Goal: Task Accomplishment & Management: Manage account settings

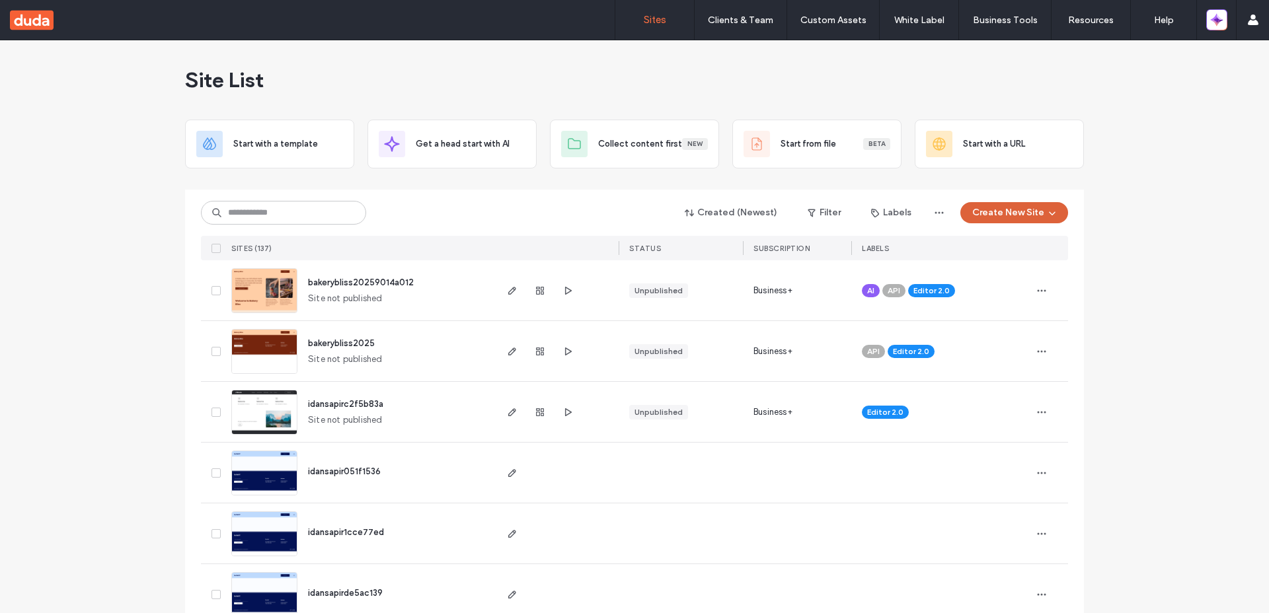
click at [1036, 213] on button "Create New Site" at bounding box center [1014, 212] width 108 height 21
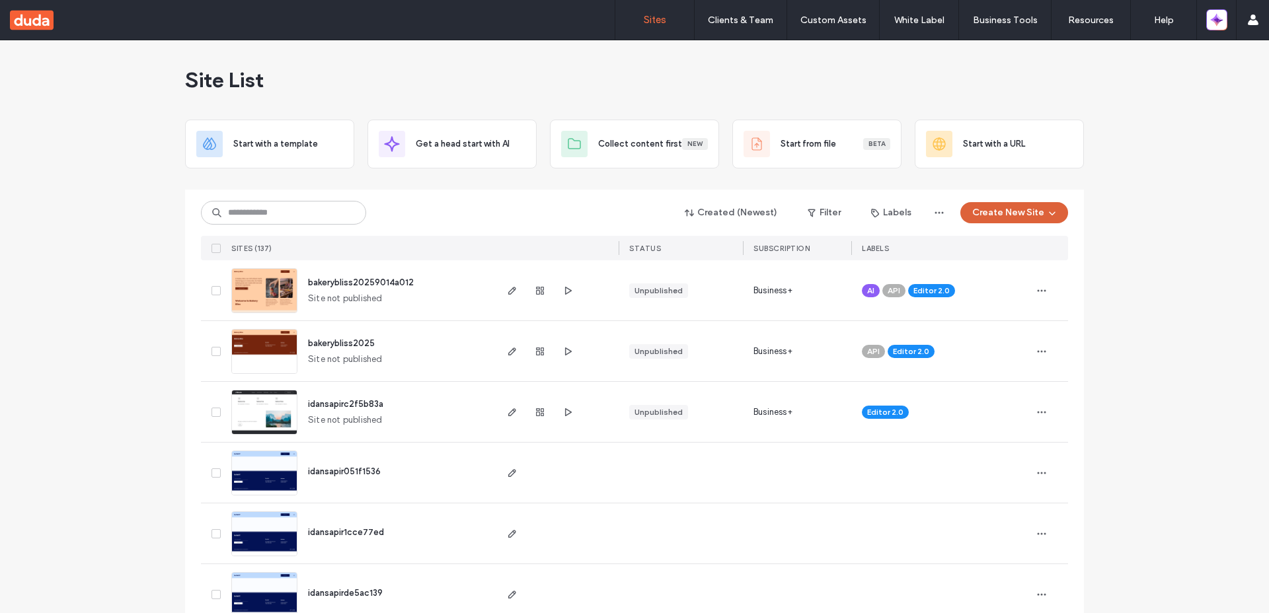
click at [1007, 219] on button "Create New Site" at bounding box center [1014, 212] width 108 height 21
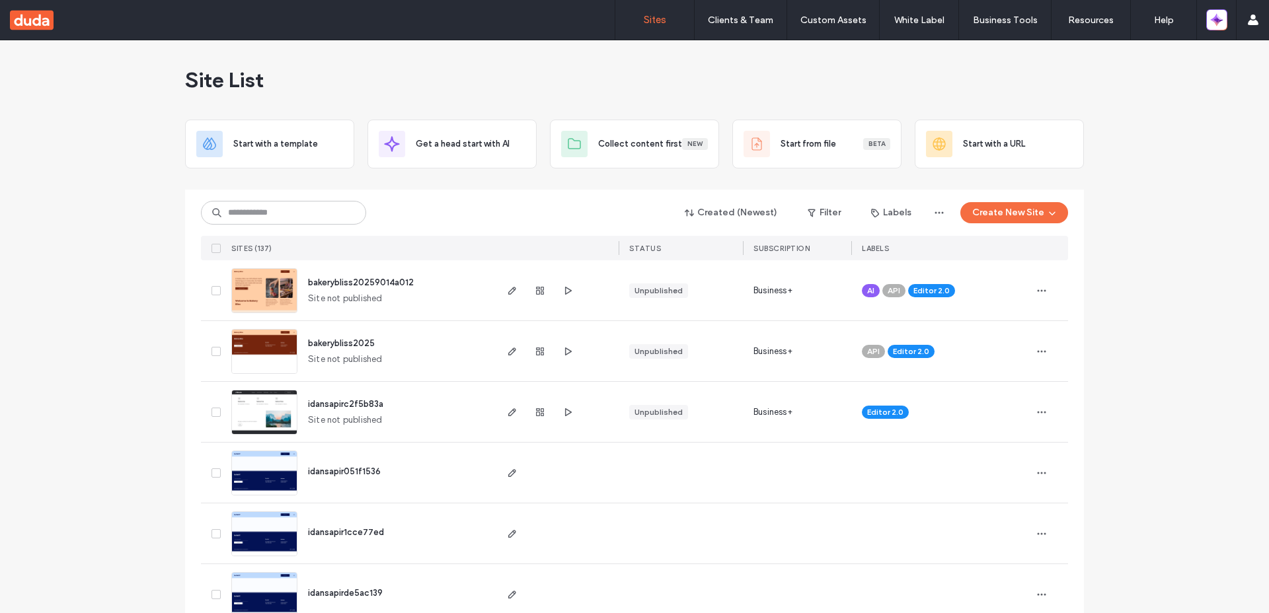
click at [974, 81] on div "Site List" at bounding box center [634, 79] width 899 height 79
click at [1209, 22] on button "button" at bounding box center [1216, 19] width 21 height 21
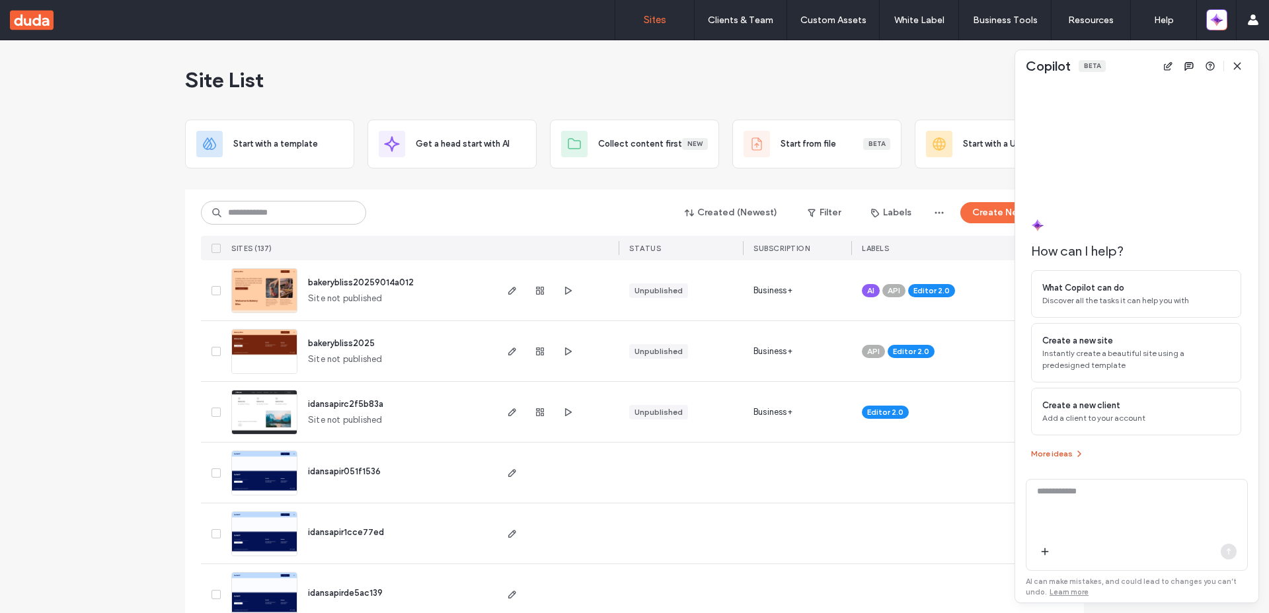
click at [1069, 460] on button "More ideas" at bounding box center [1058, 454] width 54 height 16
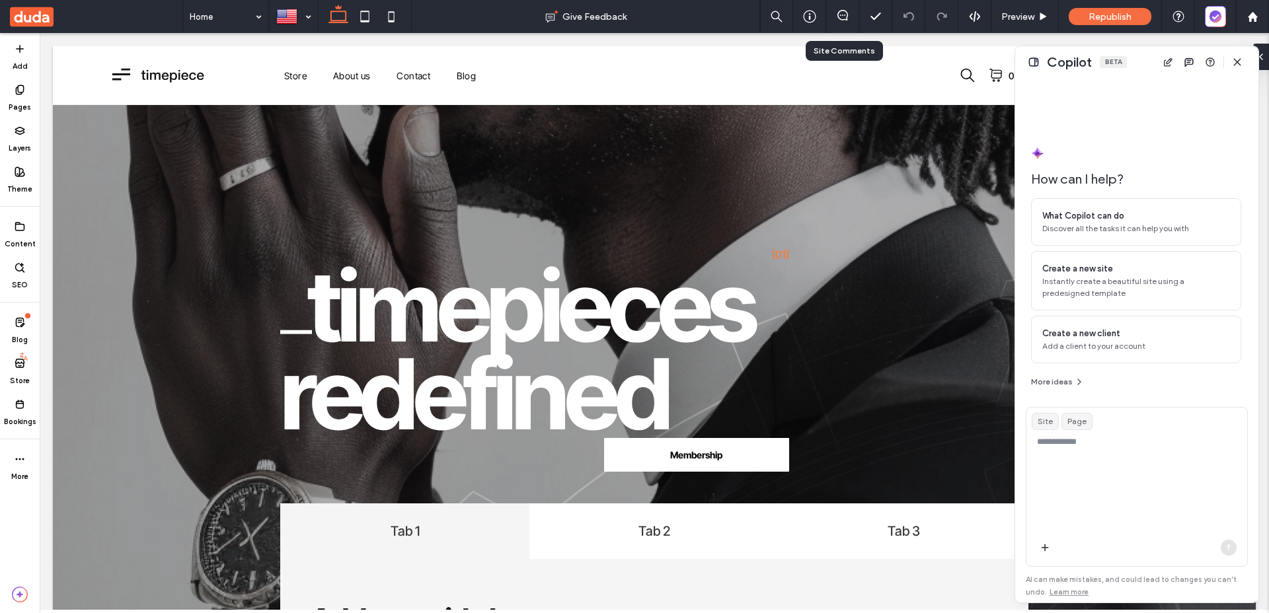
click at [843, 20] on div at bounding box center [842, 16] width 32 height 13
click at [1241, 61] on icon "button" at bounding box center [1237, 62] width 11 height 11
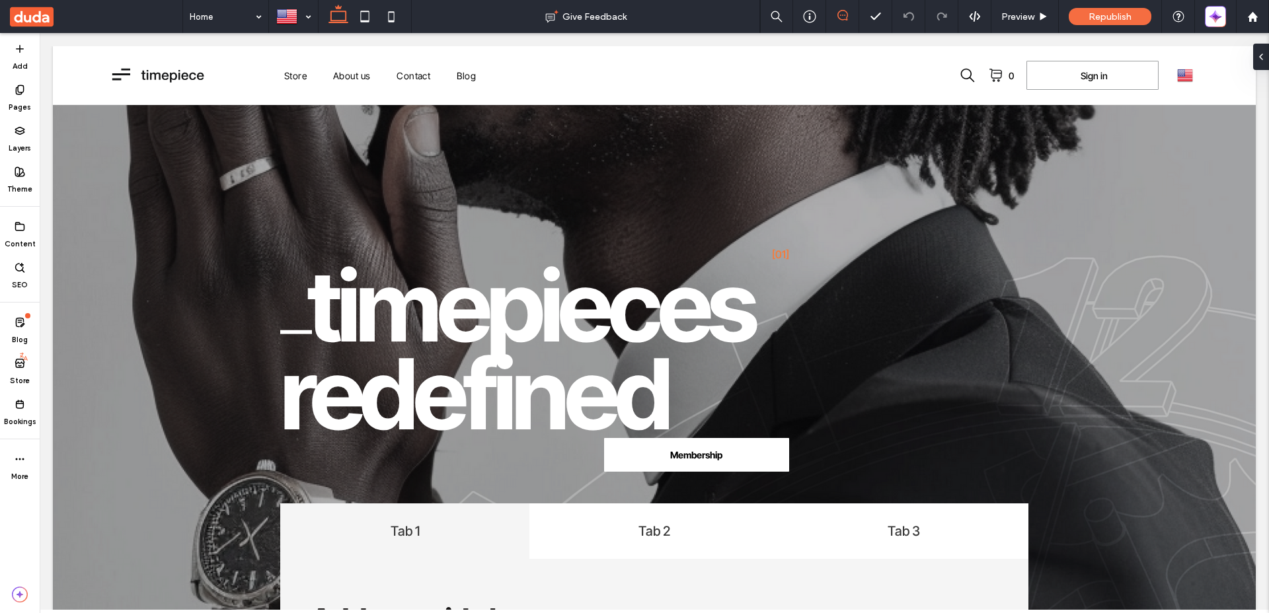
click at [841, 17] on icon at bounding box center [842, 15] width 11 height 11
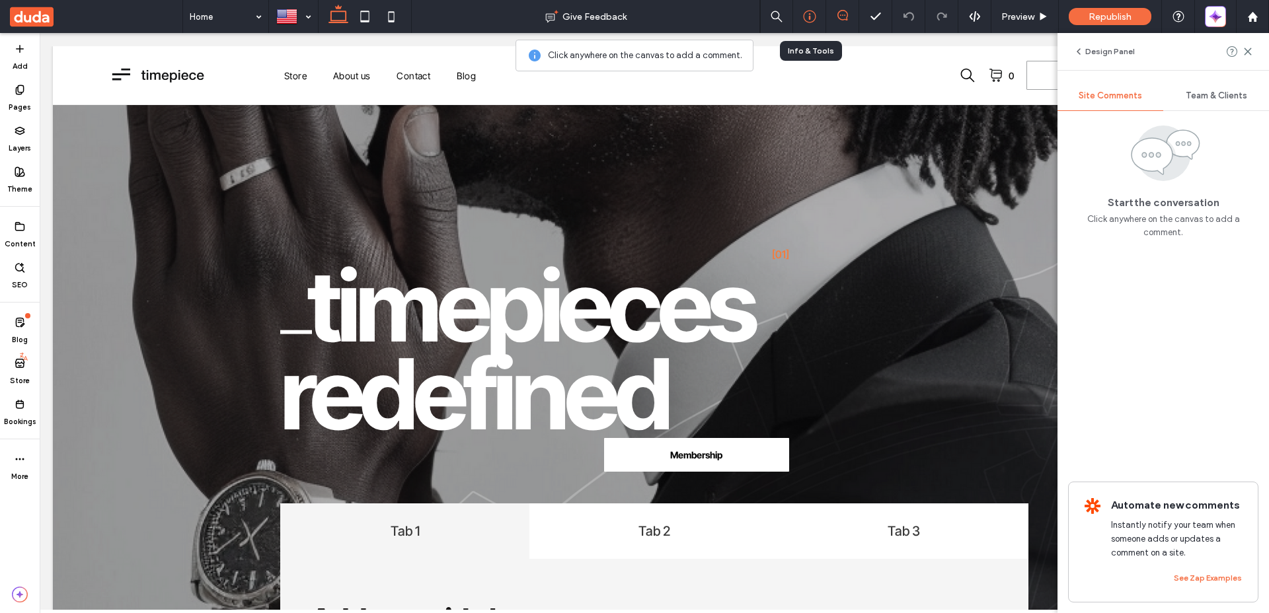
click at [814, 19] on icon at bounding box center [809, 16] width 13 height 13
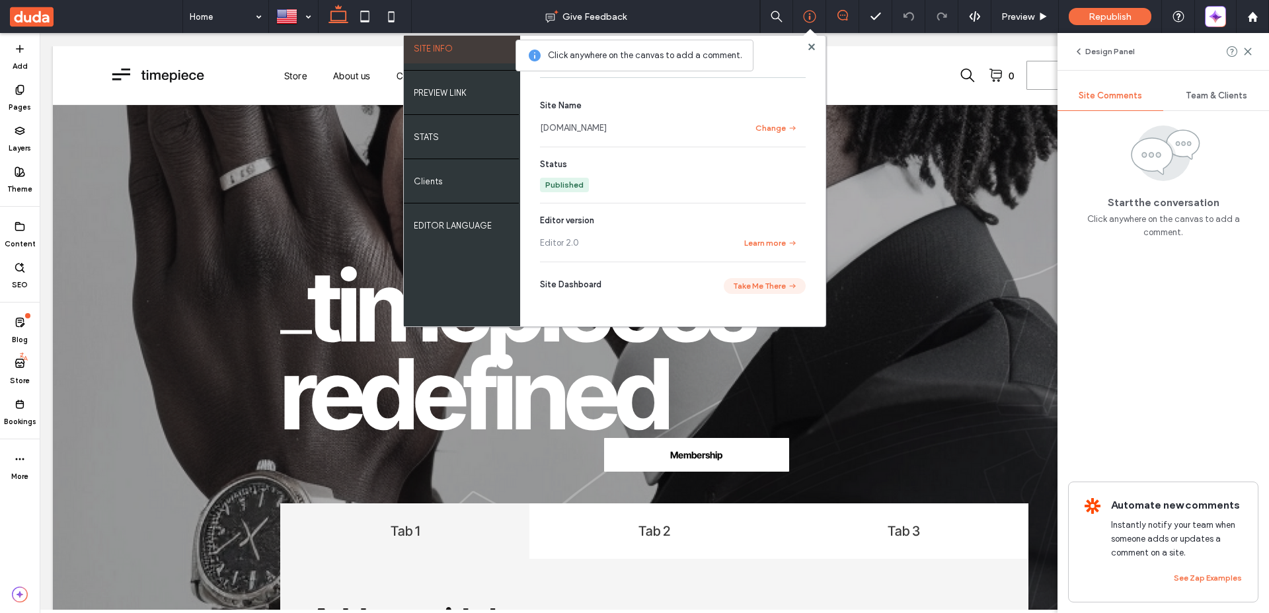
click at [773, 285] on button "Take Me There" at bounding box center [765, 286] width 82 height 16
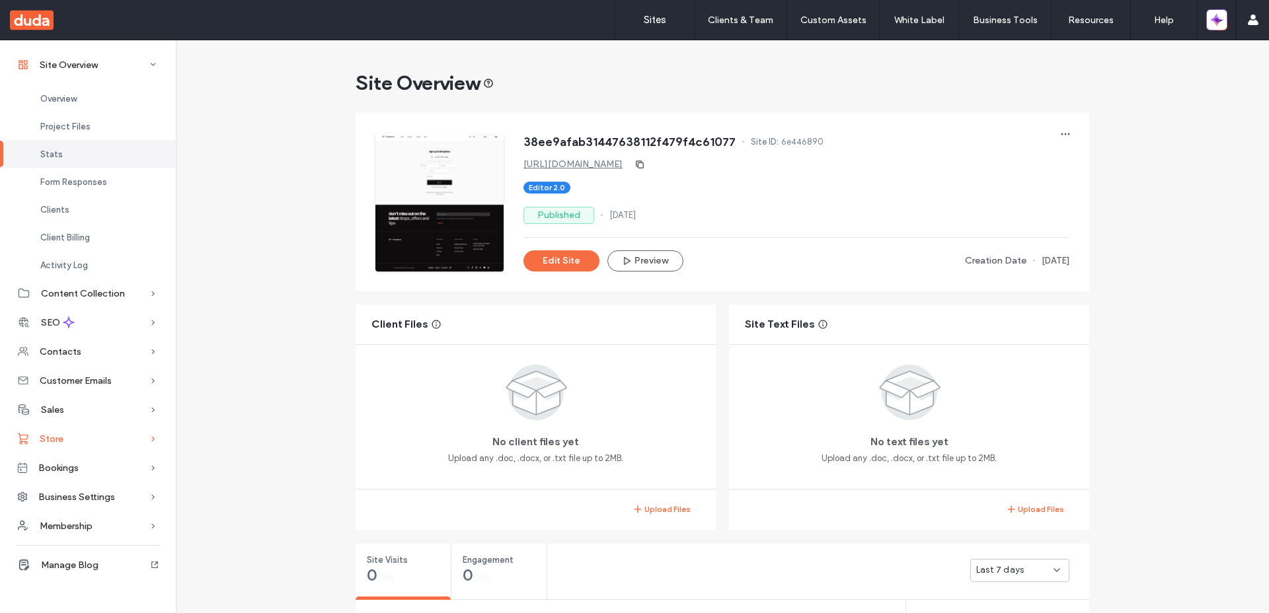
click at [149, 443] on icon at bounding box center [153, 438] width 13 height 13
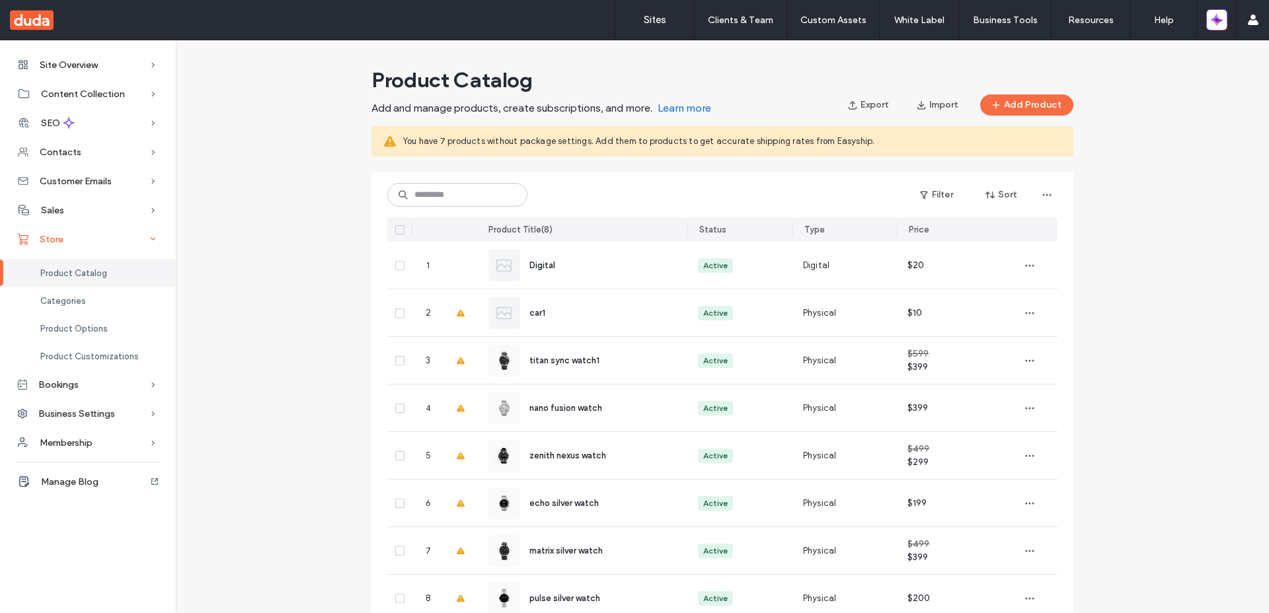
click at [149, 235] on icon at bounding box center [153, 239] width 13 height 13
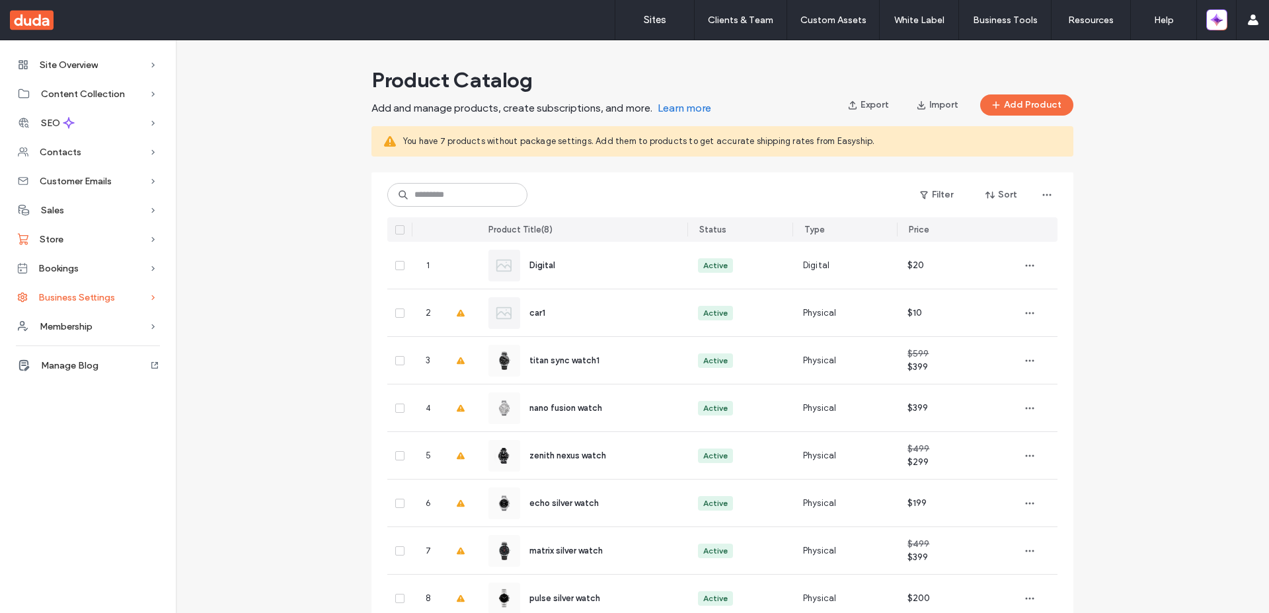
click at [155, 301] on icon at bounding box center [153, 297] width 13 height 13
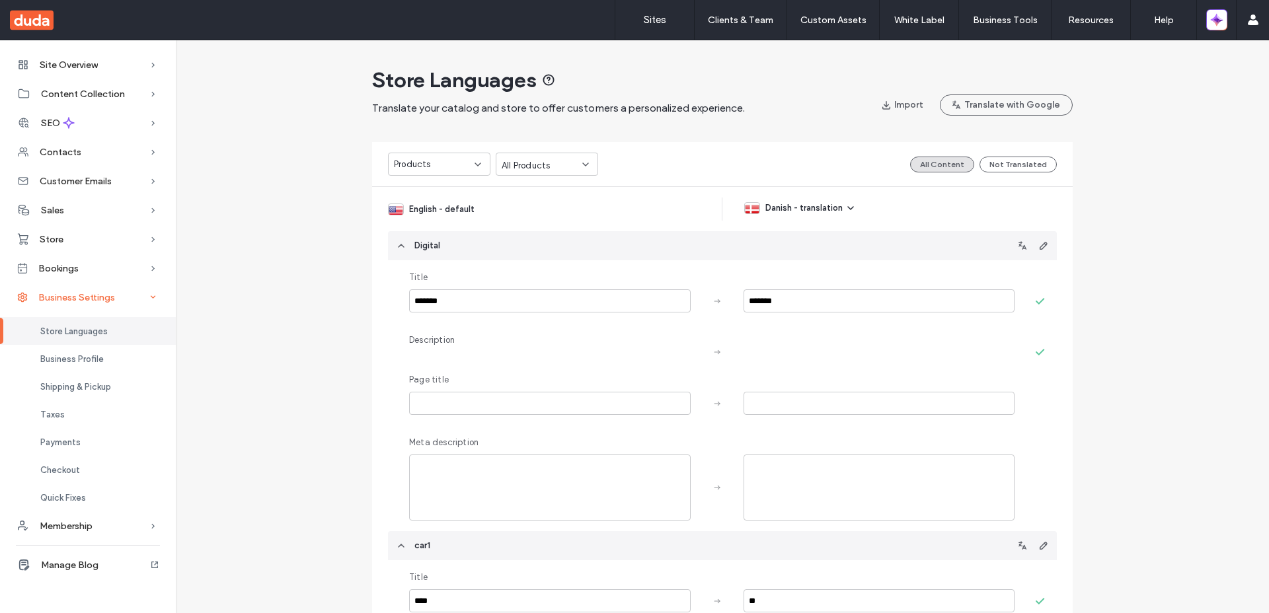
click at [155, 301] on icon at bounding box center [153, 297] width 13 height 13
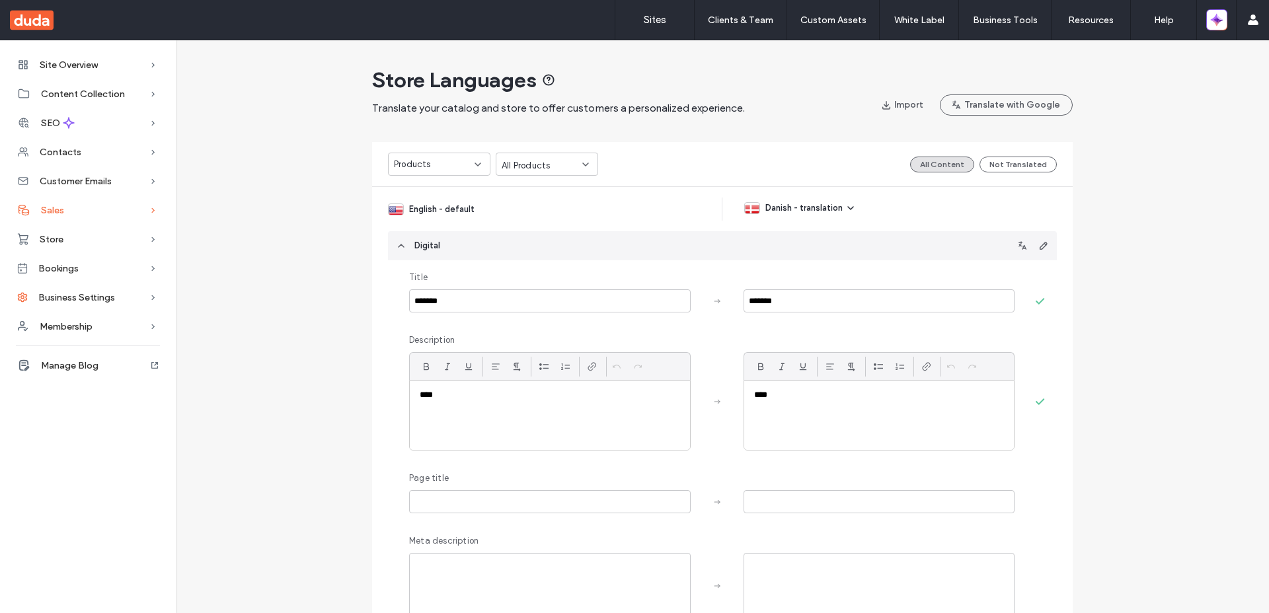
click at [138, 208] on div "Sales" at bounding box center [88, 210] width 176 height 29
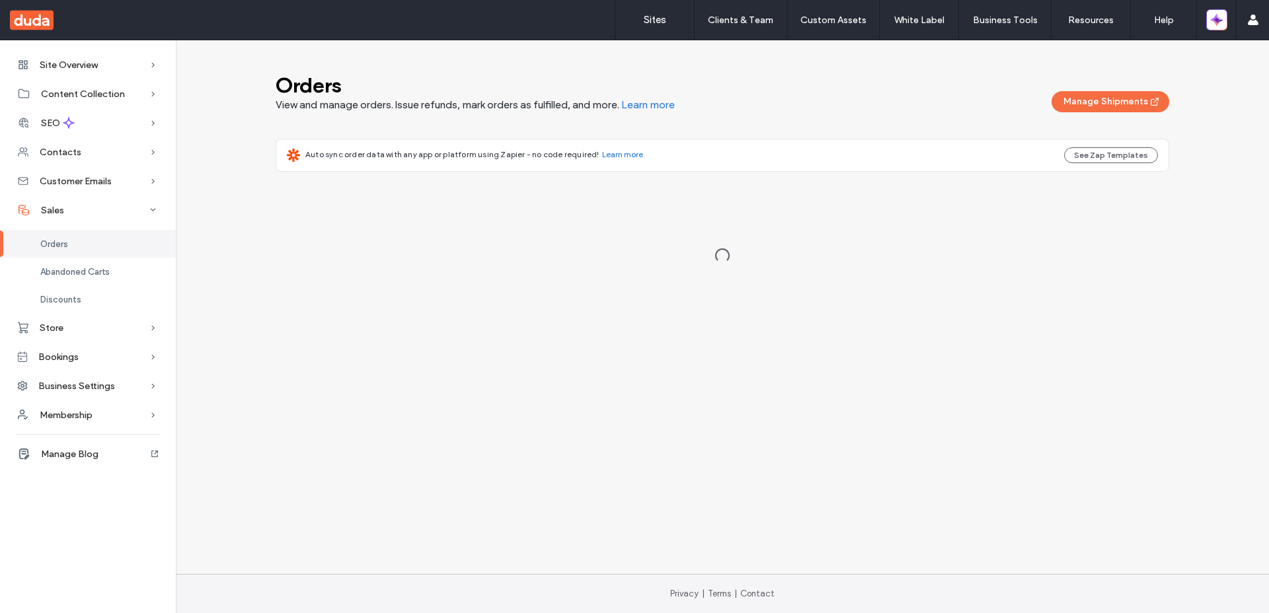
click at [82, 243] on div "Orders" at bounding box center [88, 244] width 176 height 28
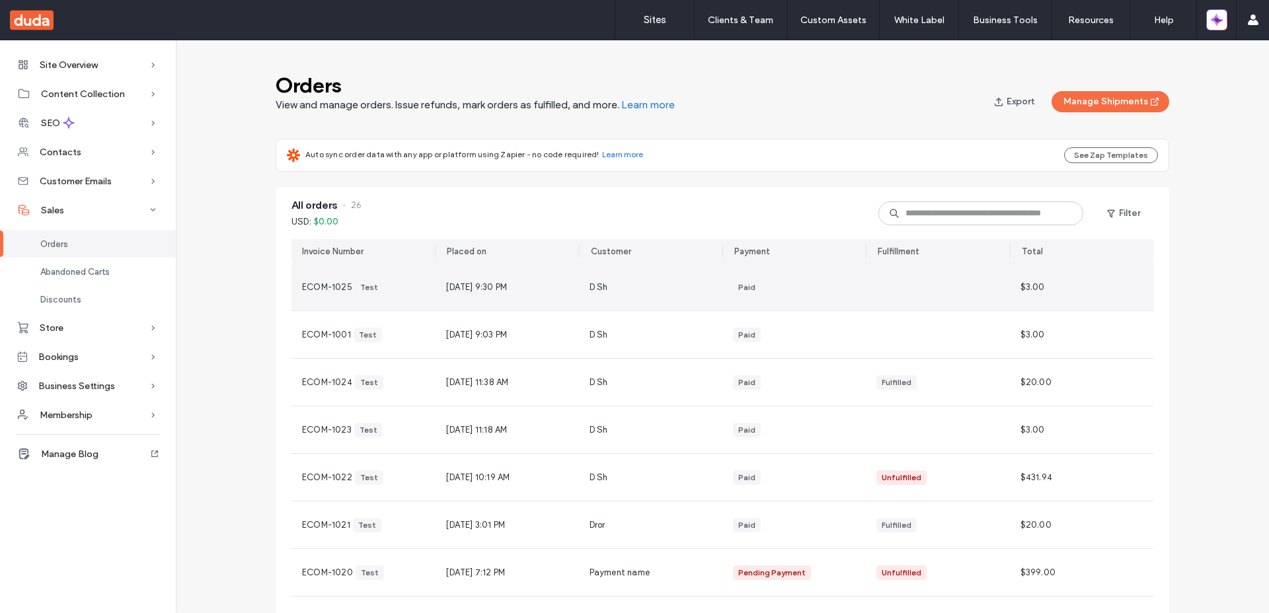
click at [426, 287] on div "ECOM-1025 Test" at bounding box center [362, 287] width 143 height 47
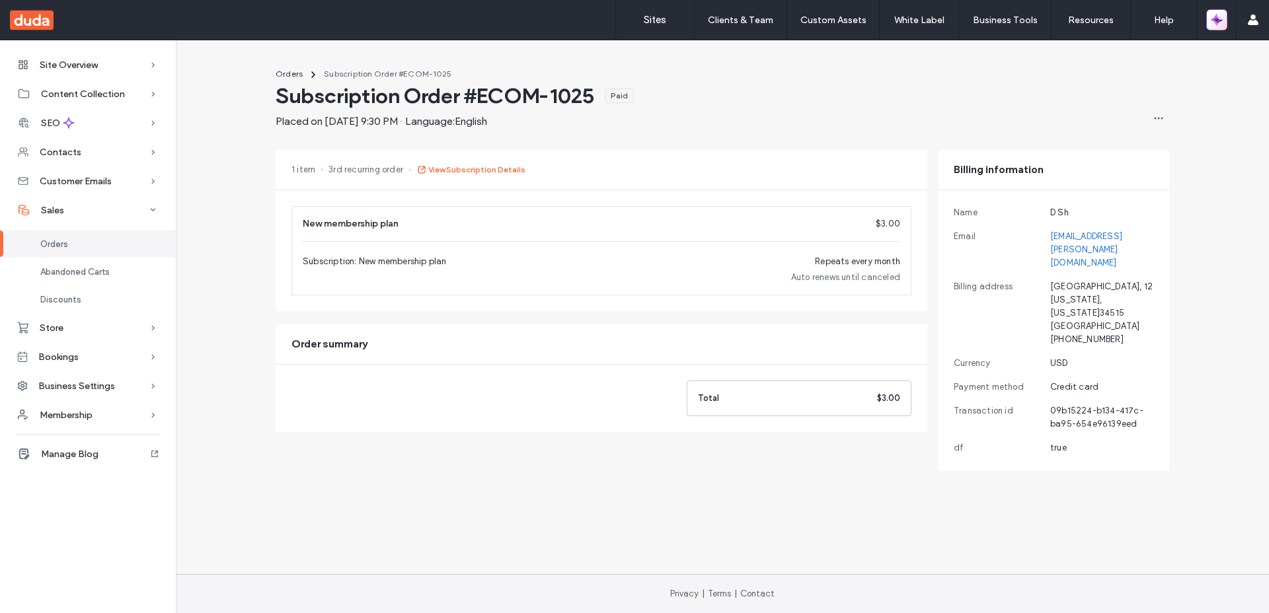
click at [1213, 21] on icon "button" at bounding box center [1213, 23] width 6 height 6
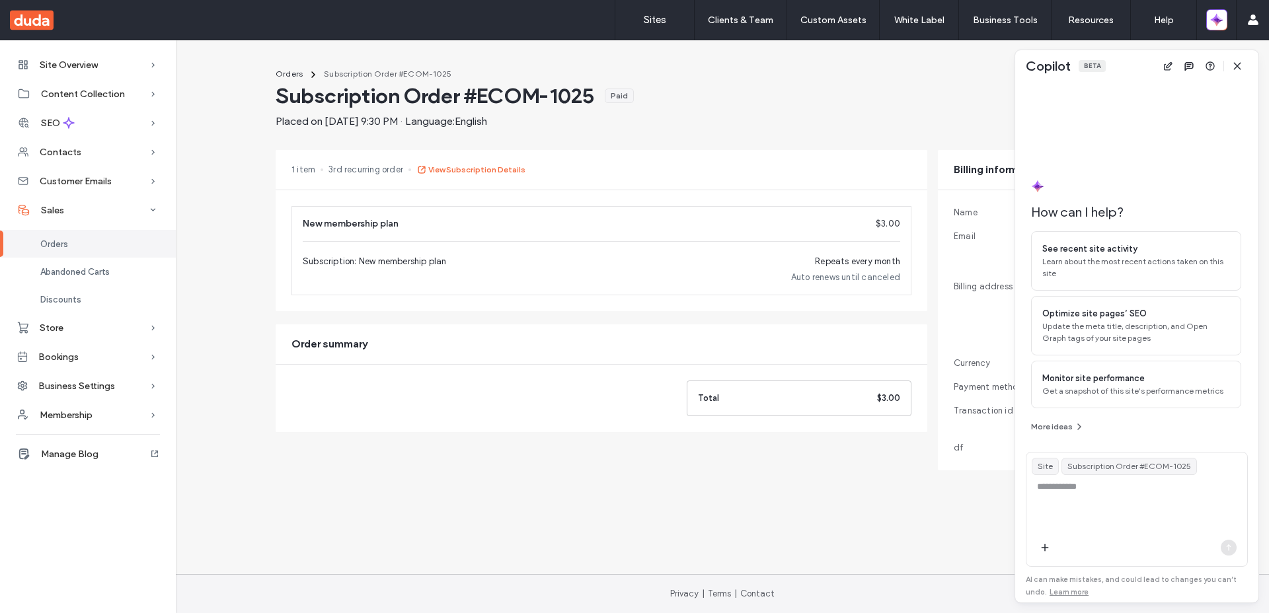
click at [861, 529] on div "Site Overview Overview Project Files Stats Form Responses Clients Client Billin…" at bounding box center [634, 307] width 1269 height 534
